Goal: Find specific page/section

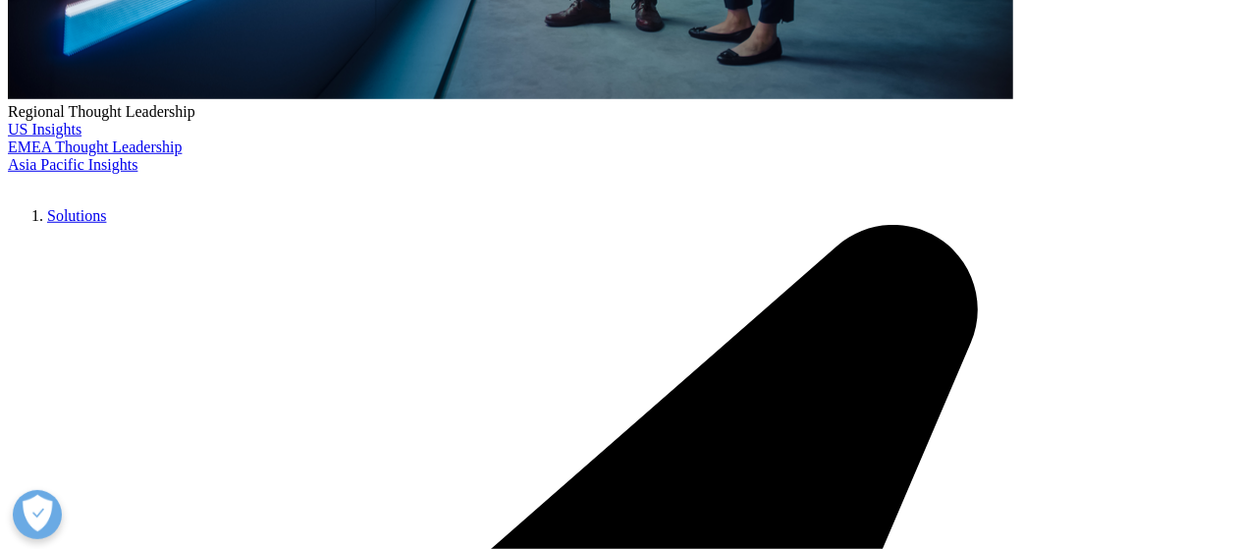
scroll to position [918, 0]
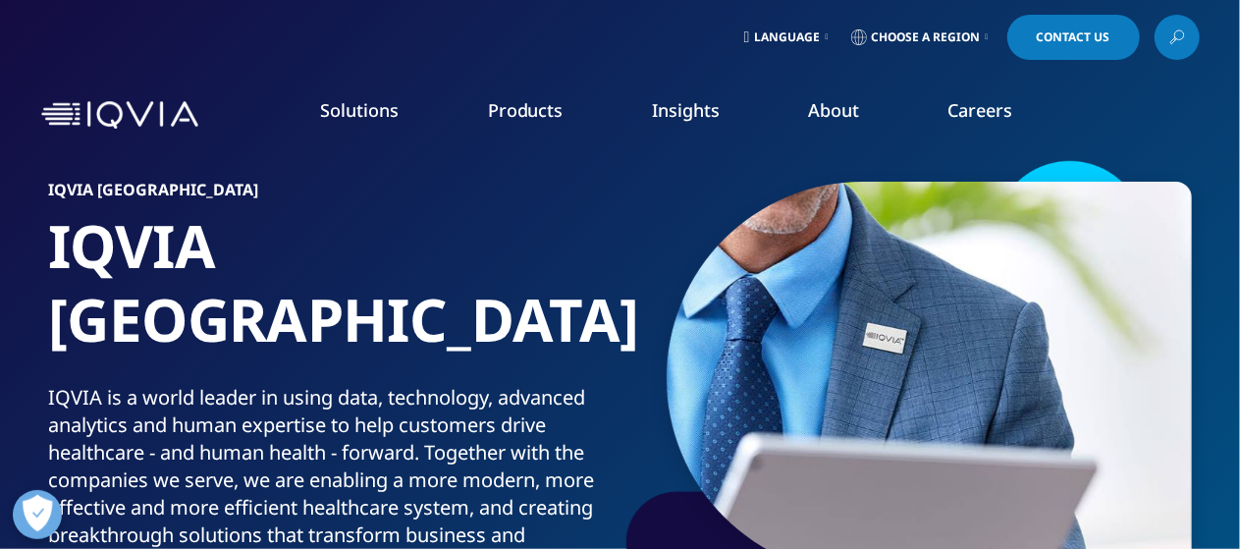
click at [826, 35] on icon at bounding box center [827, 37] width 3 height 8
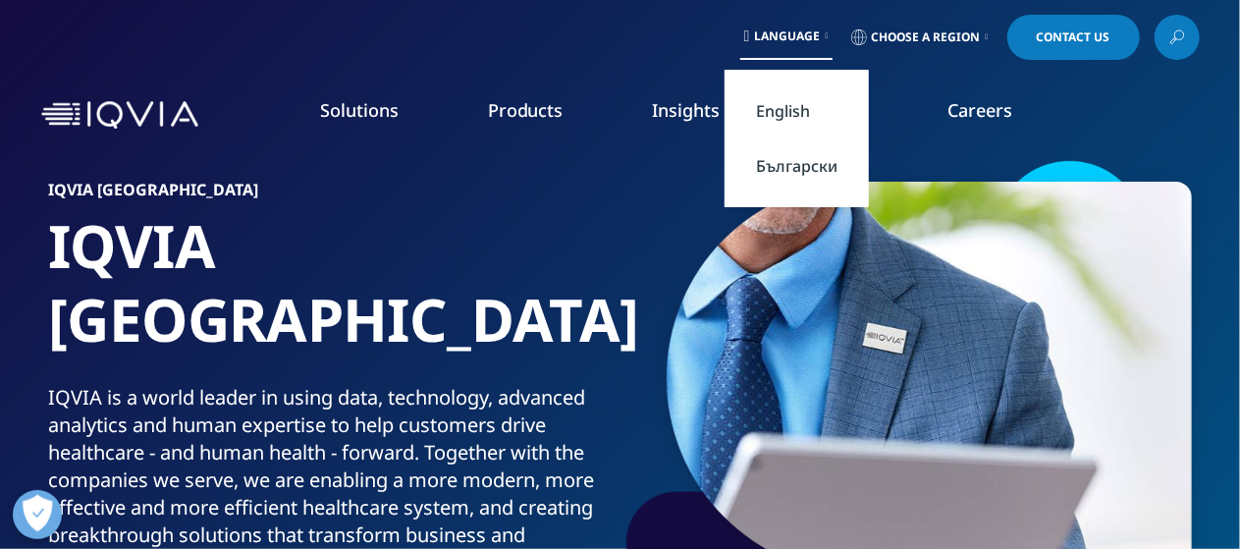
click at [792, 166] on link "Български" at bounding box center [797, 165] width 144 height 55
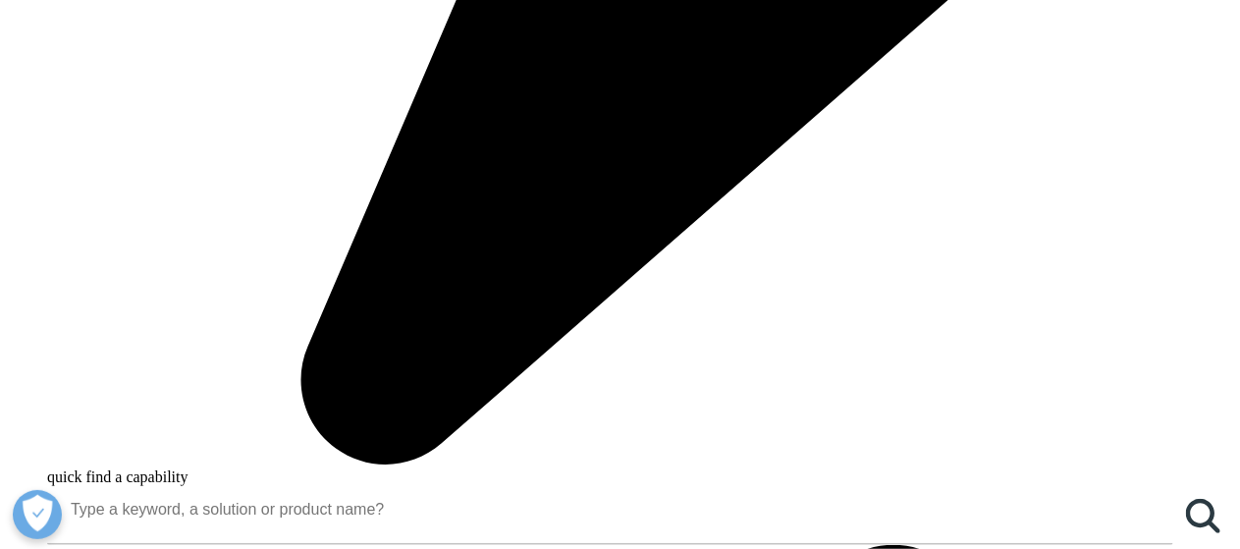
scroll to position [1428, 0]
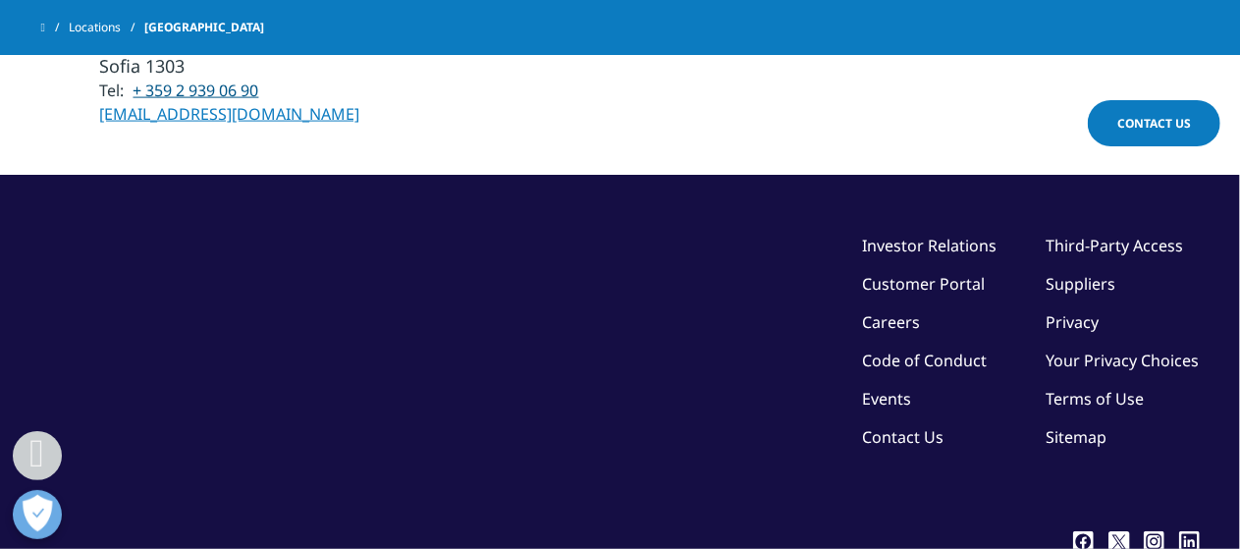
click at [899, 311] on link "Careers" at bounding box center [892, 322] width 58 height 22
